Goal: Information Seeking & Learning: Find specific fact

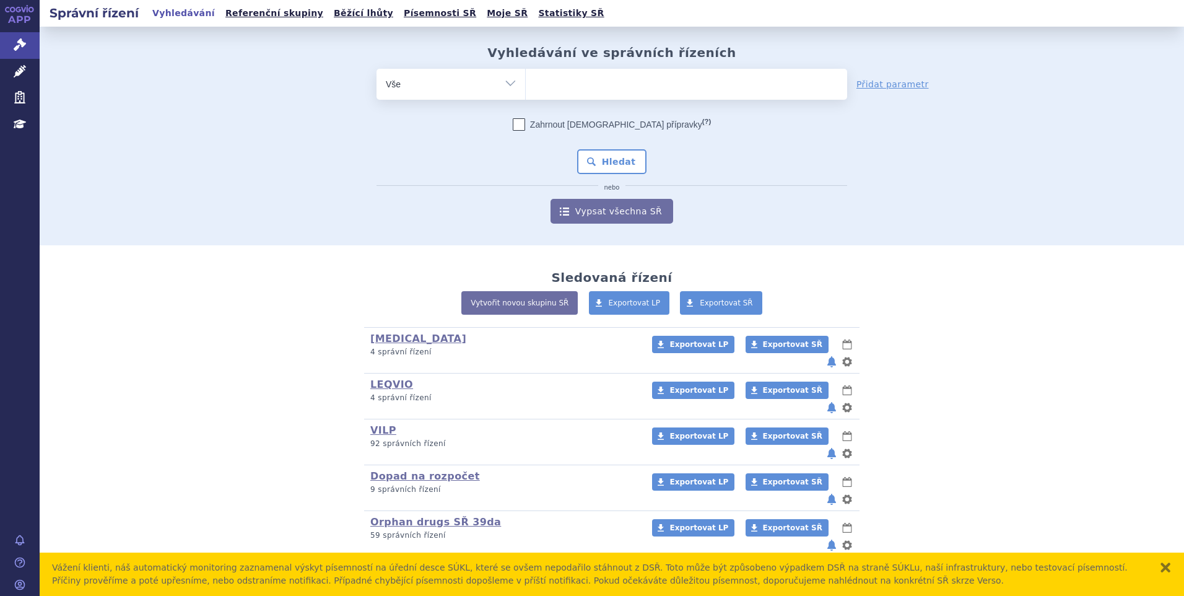
click at [569, 76] on ul at bounding box center [686, 82] width 321 height 26
click at [526, 76] on select at bounding box center [525, 83] width 1 height 31
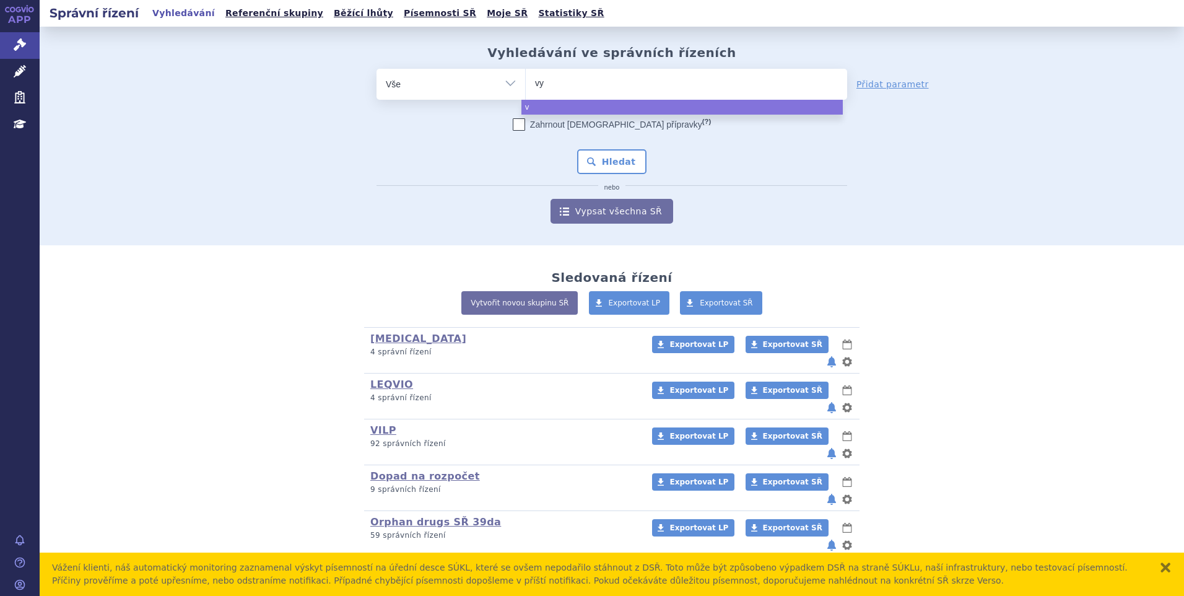
type input "vyd"
type input "vydur"
type input "vydura"
select select "vydura"
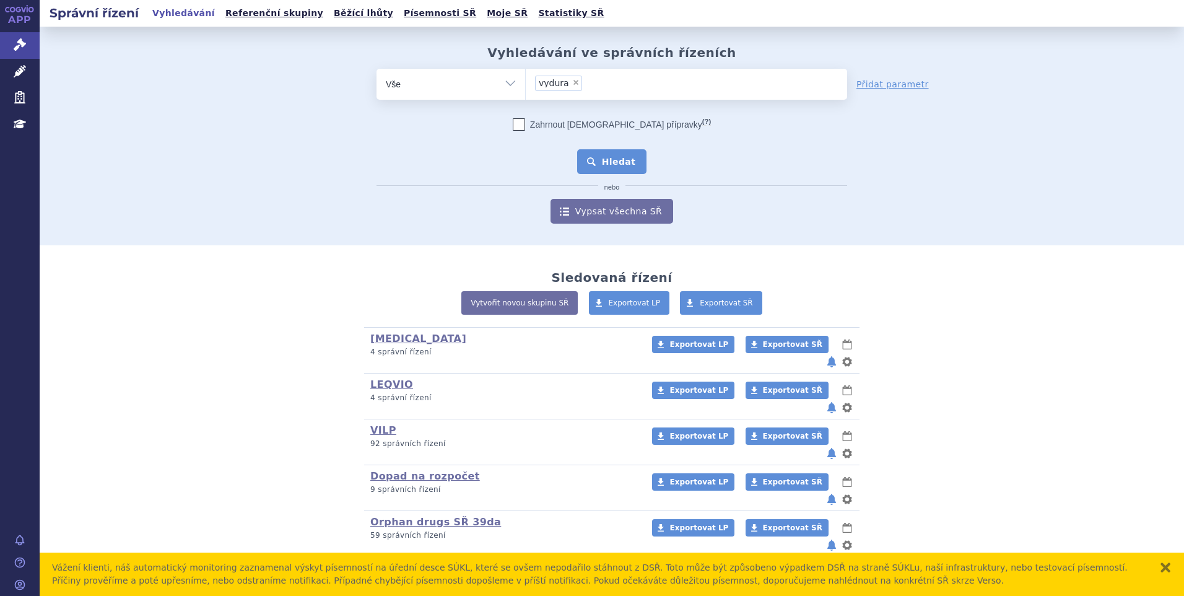
click at [601, 168] on button "Hledat" at bounding box center [612, 161] width 70 height 25
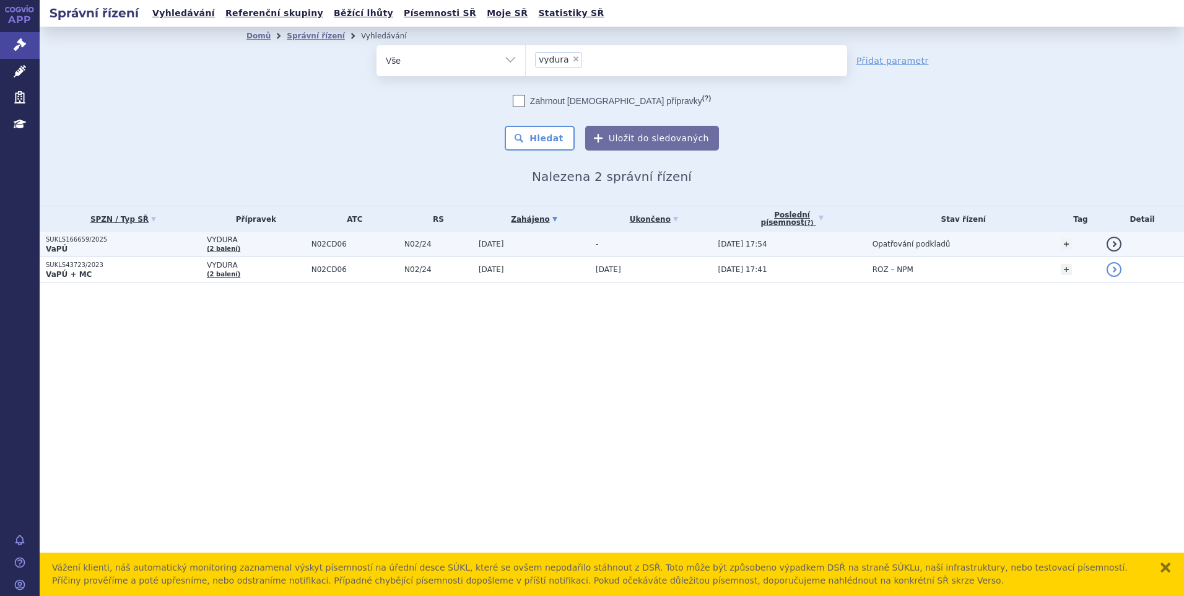
click at [126, 242] on p "SUKLS166659/2025" at bounding box center [123, 239] width 155 height 9
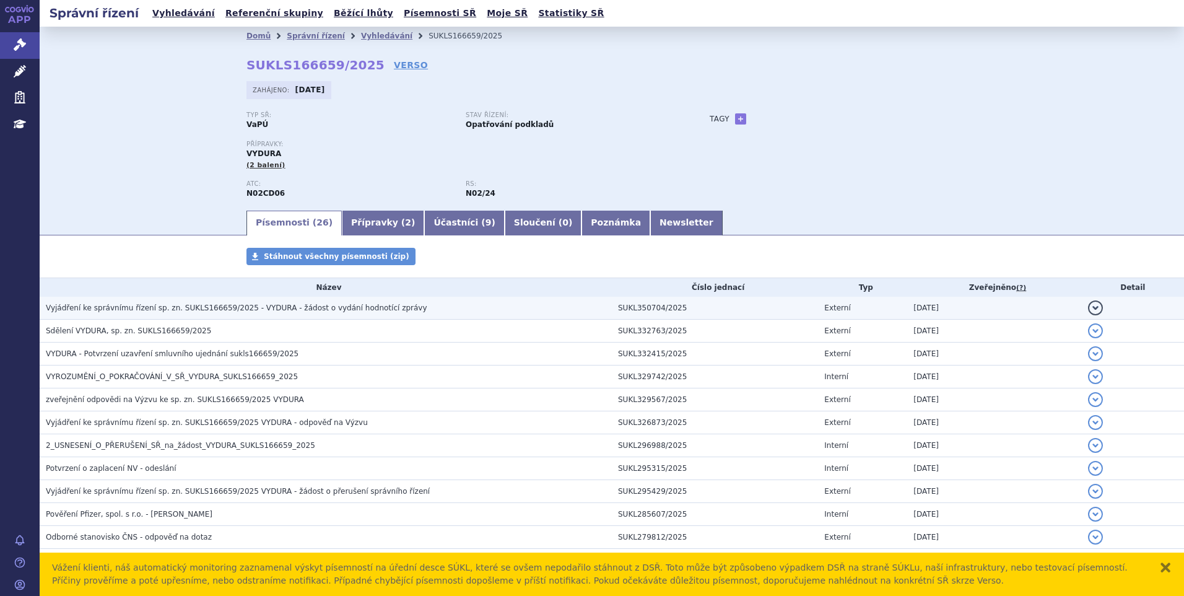
click at [122, 310] on span "Vyjádření ke správnímu řízení sp. zn. SUKLS166659/2025 - VYDURA - žádost o vydá…" at bounding box center [237, 308] width 382 height 9
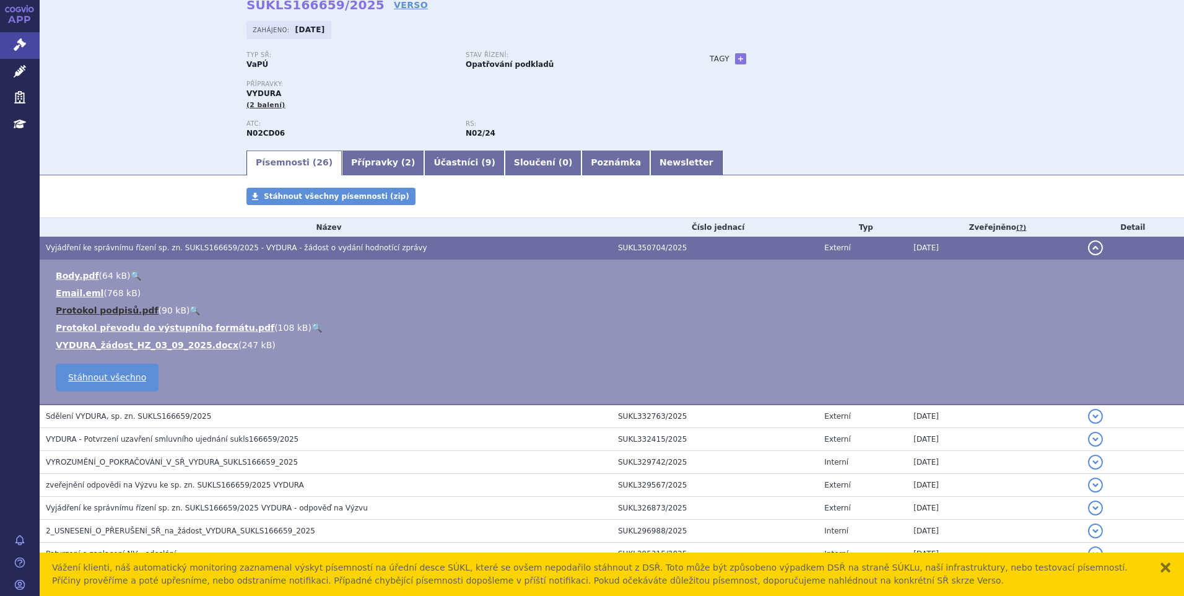
scroll to position [124, 0]
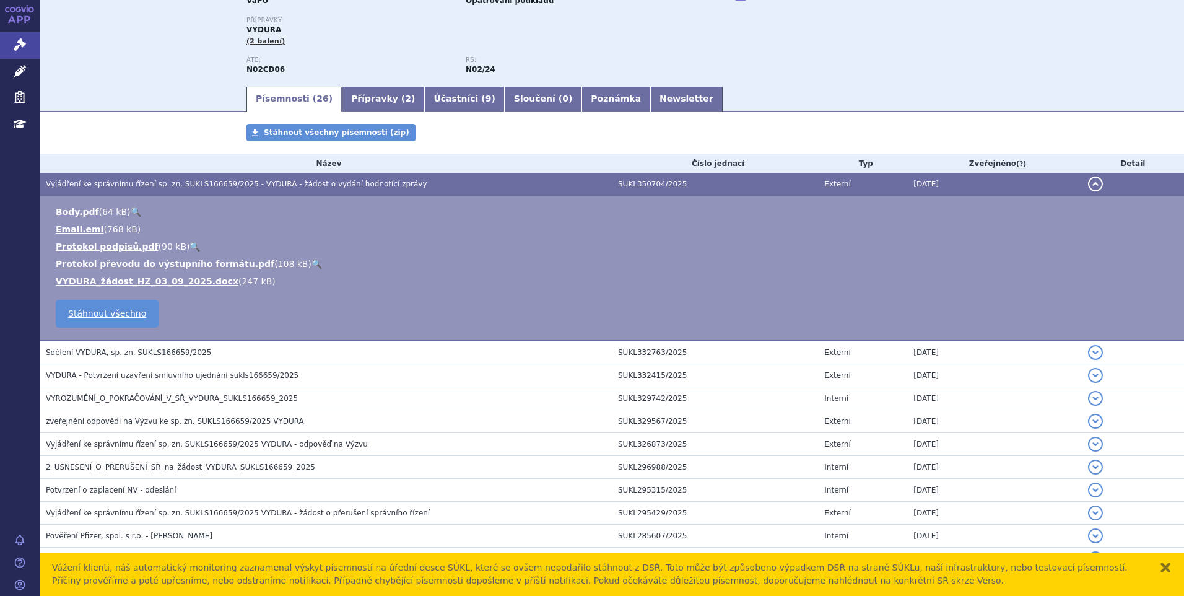
click at [191, 355] on h3 "Sdělení VYDURA, sp. zn. SUKLS166659/2025" at bounding box center [329, 352] width 566 height 12
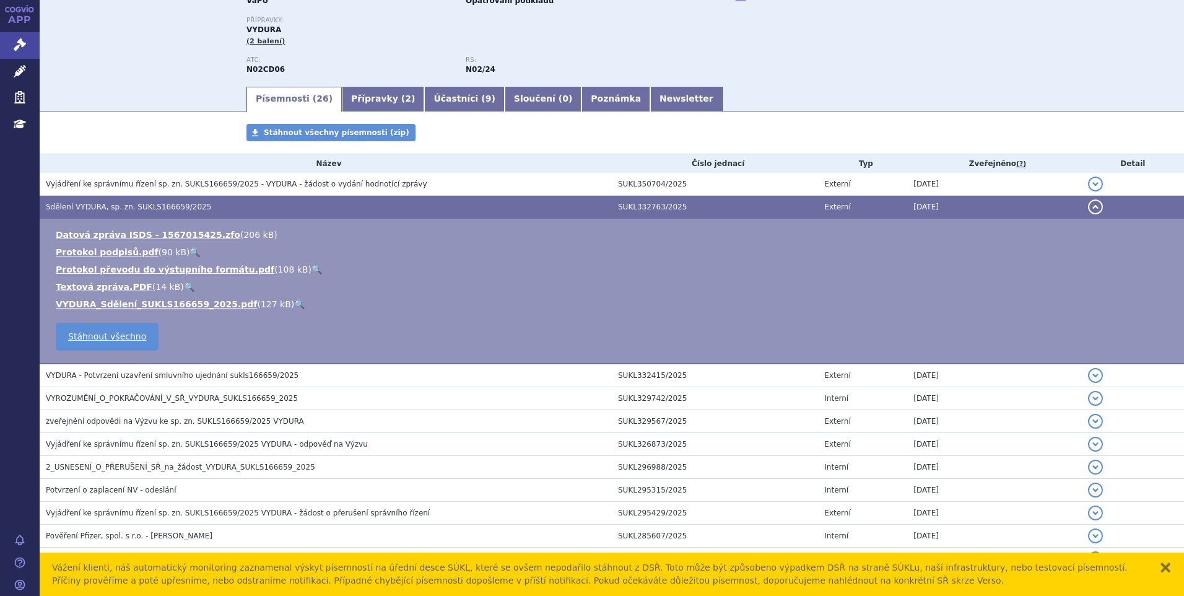
click at [294, 302] on link "🔍" at bounding box center [299, 304] width 11 height 10
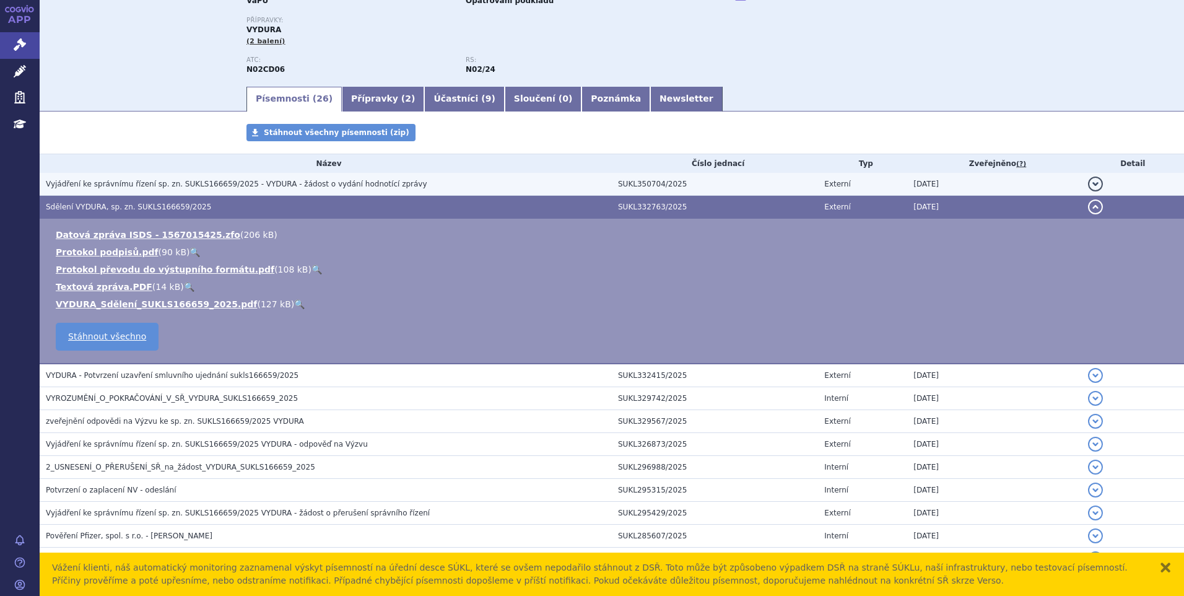
click at [379, 190] on h3 "Vyjádření ke správnímu řízení sp. zn. SUKLS166659/2025 - VYDURA - žádost o vydá…" at bounding box center [329, 184] width 566 height 12
